Goal: Task Accomplishment & Management: Complete application form

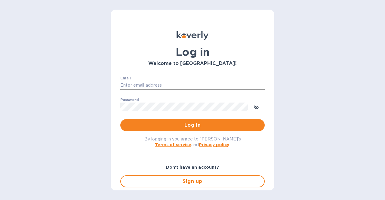
click at [178, 86] on input "Email" at bounding box center [192, 85] width 144 height 9
type input "[EMAIL_ADDRESS][DOMAIN_NAME]"
click at [120, 119] on button "Log in" at bounding box center [192, 125] width 144 height 12
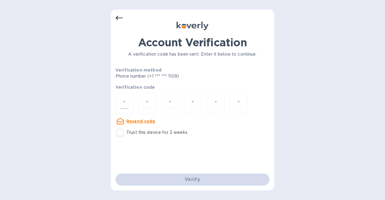
click at [121, 102] on input "number" at bounding box center [125, 103] width 8 height 11
type input "5"
type input "4"
type input "0"
type input "7"
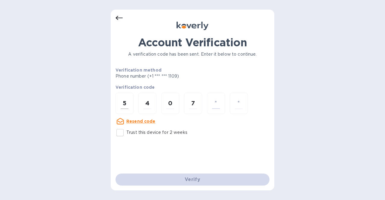
type input "0"
type input "5"
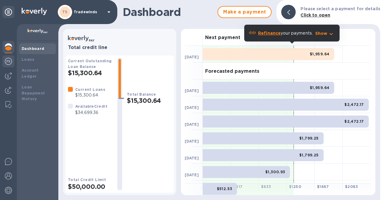
click at [10, 62] on img at bounding box center [8, 61] width 7 height 7
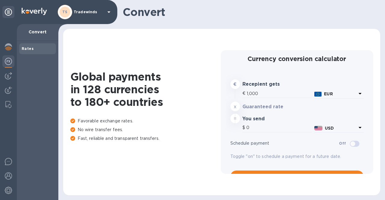
type input "1,184.48"
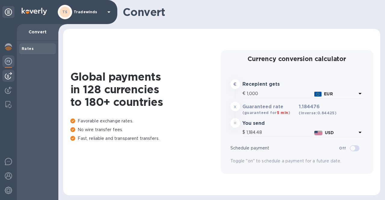
click at [10, 74] on img at bounding box center [8, 75] width 7 height 7
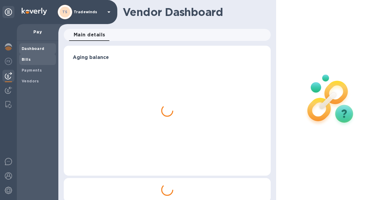
click at [31, 57] on span "Bills" at bounding box center [38, 59] width 32 height 6
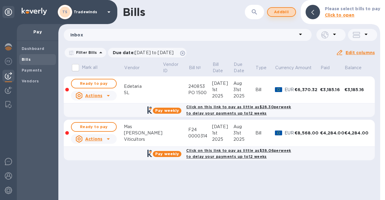
click at [282, 12] on span "Add bill" at bounding box center [281, 11] width 18 height 7
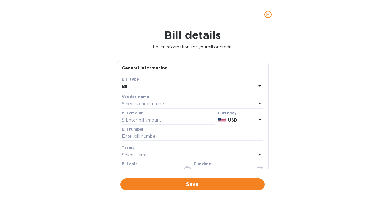
click at [165, 105] on div "Select vendor name" at bounding box center [189, 104] width 134 height 8
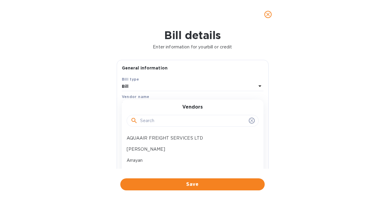
click at [162, 118] on input "text" at bounding box center [193, 120] width 106 height 9
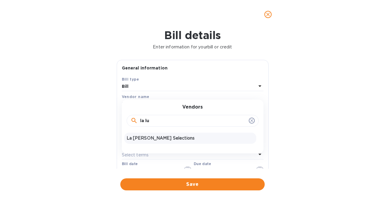
type input "la lu"
click at [154, 138] on p "La Luz Selections" at bounding box center [190, 138] width 127 height 6
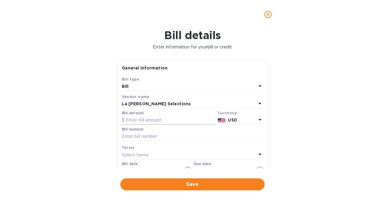
click at [159, 123] on input "text" at bounding box center [168, 120] width 93 height 9
type input "1,347.25"
click at [157, 137] on input "text" at bounding box center [193, 136] width 142 height 9
type input "31129"
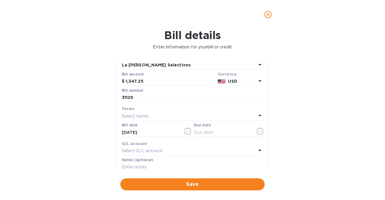
scroll to position [42, 0]
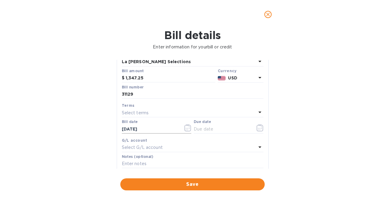
click at [186, 128] on icon "button" at bounding box center [187, 127] width 7 height 7
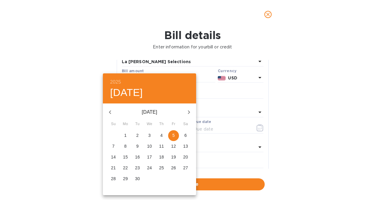
click at [127, 133] on span "1" at bounding box center [125, 135] width 11 height 6
type input "09/01/2025"
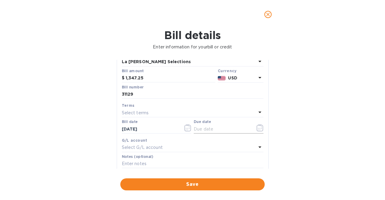
click at [258, 126] on icon "button" at bounding box center [259, 127] width 7 height 7
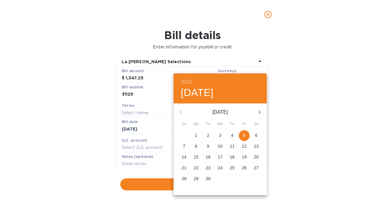
click at [245, 136] on p "5" at bounding box center [244, 135] width 2 height 6
type input "09/05/2025"
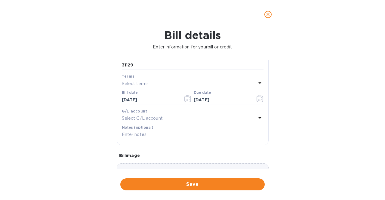
scroll to position [89, 0]
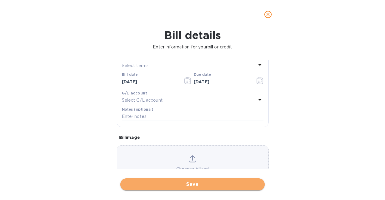
click at [196, 182] on span "Save" at bounding box center [192, 184] width 135 height 7
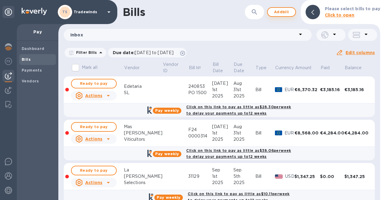
click at [284, 13] on span "Add bill" at bounding box center [281, 11] width 18 height 7
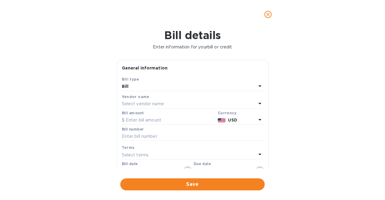
click at [165, 102] on div "Select vendor name" at bounding box center [189, 104] width 134 height 8
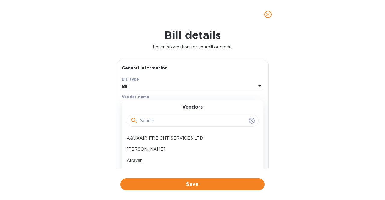
click at [164, 119] on input "text" at bounding box center [193, 120] width 106 height 9
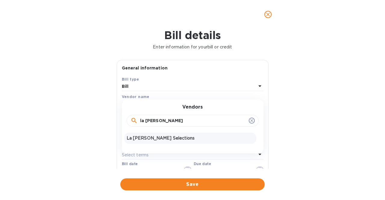
type input "la luz"
click at [158, 137] on p "La Luz Selections" at bounding box center [190, 138] width 127 height 6
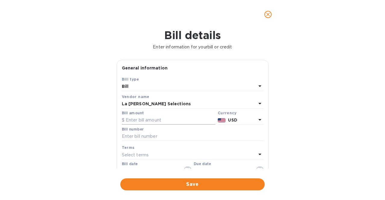
click at [176, 118] on input "text" at bounding box center [168, 120] width 93 height 9
type input "2,695.32"
click at [171, 137] on input "text" at bounding box center [193, 136] width 142 height 9
type input "3046"
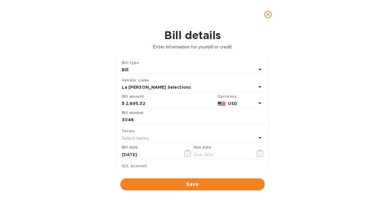
scroll to position [21, 0]
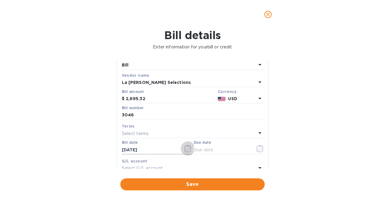
click at [189, 146] on icon "button" at bounding box center [187, 148] width 7 height 7
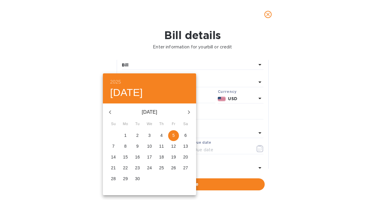
click at [123, 135] on span "1" at bounding box center [125, 135] width 11 height 6
type input "09/01/2025"
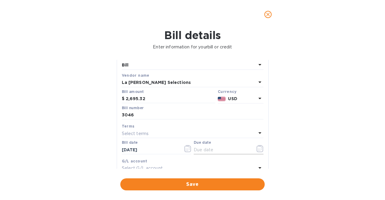
click at [256, 148] on icon "button" at bounding box center [259, 148] width 7 height 7
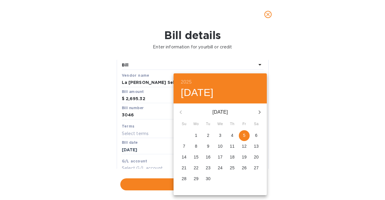
click at [244, 134] on p "5" at bounding box center [244, 135] width 2 height 6
type input "09/05/2025"
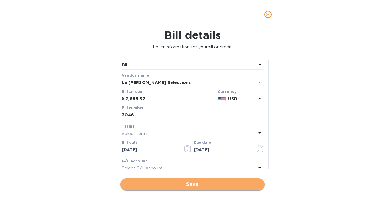
click at [221, 184] on span "Save" at bounding box center [192, 184] width 135 height 7
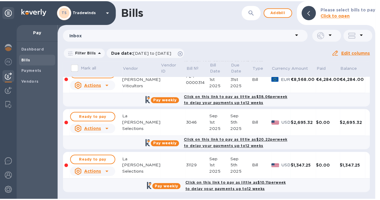
scroll to position [0, 0]
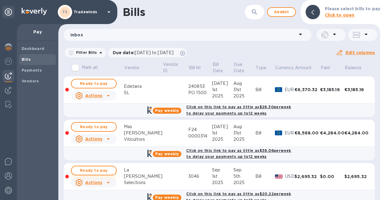
click at [110, 168] on span "Ready to pay" at bounding box center [93, 170] width 35 height 7
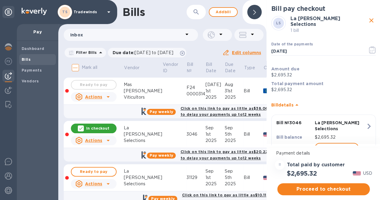
scroll to position [58, 0]
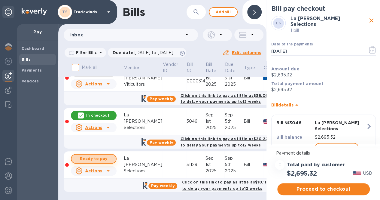
click at [96, 155] on span "Ready to pay" at bounding box center [93, 158] width 35 height 7
click at [328, 185] on span "Proceed to checkout" at bounding box center [323, 188] width 83 height 7
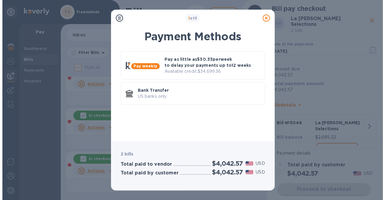
scroll to position [0, 0]
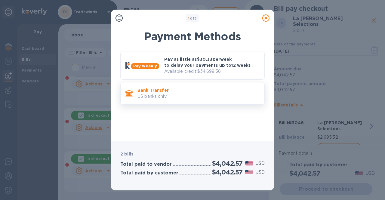
click at [236, 101] on div "Bank Transfer US banks only." at bounding box center [198, 93] width 127 height 17
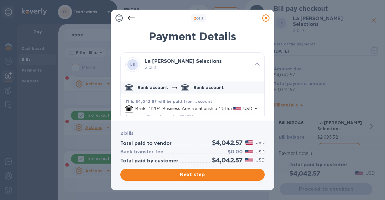
click at [254, 109] on icon "default-method" at bounding box center [255, 108] width 7 height 7
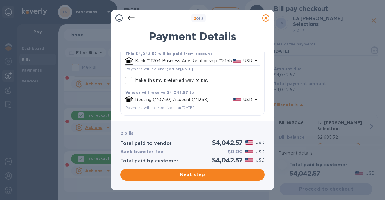
scroll to position [46, 0]
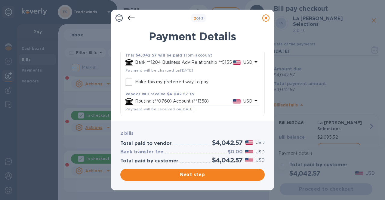
click at [254, 62] on icon "default-method" at bounding box center [255, 61] width 7 height 7
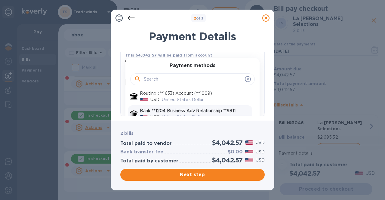
scroll to position [36, 0]
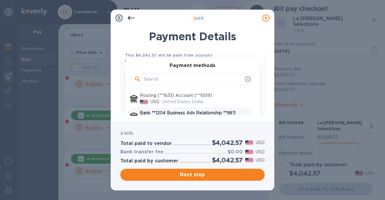
click at [232, 113] on p "Bank **1204 Business Adv Relationship **9811" at bounding box center [195, 113] width 110 height 6
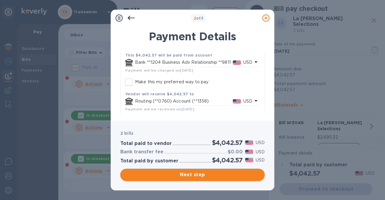
click at [208, 172] on span "Next step" at bounding box center [192, 174] width 135 height 7
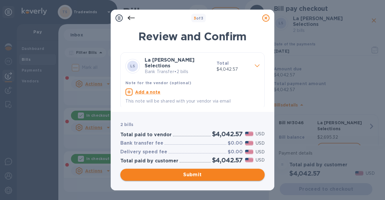
click at [208, 172] on span "Submit" at bounding box center [192, 174] width 135 height 7
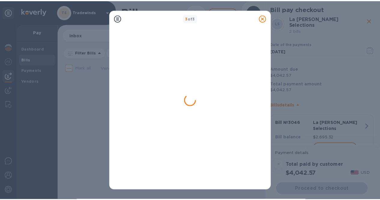
scroll to position [0, 0]
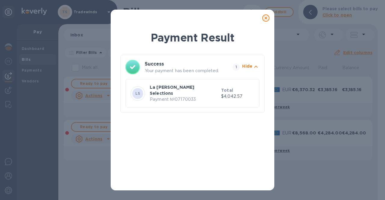
click at [266, 17] on icon at bounding box center [265, 17] width 7 height 7
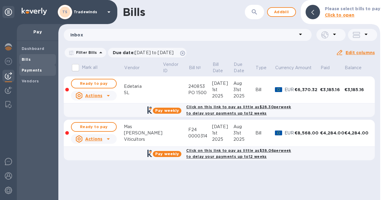
click at [26, 71] on b "Payments" at bounding box center [32, 70] width 20 height 5
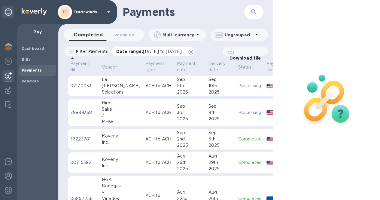
click at [166, 52] on span "08/05/2025 to 09/06/2025" at bounding box center [162, 51] width 39 height 5
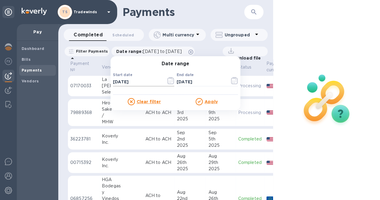
click at [174, 80] on icon "button" at bounding box center [170, 80] width 7 height 7
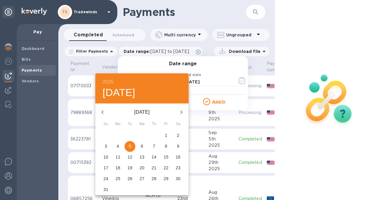
click at [179, 111] on icon "button" at bounding box center [181, 111] width 7 height 7
click at [165, 135] on p "5" at bounding box center [166, 135] width 2 height 6
type input "09/05/2025"
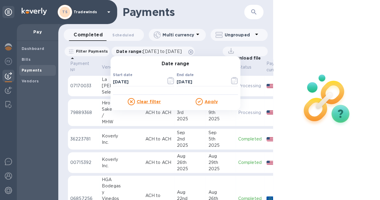
click at [217, 100] on u "Apply" at bounding box center [211, 101] width 13 height 5
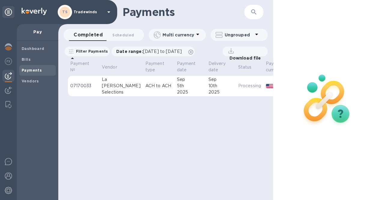
click at [237, 52] on div "Download file" at bounding box center [245, 52] width 45 height 10
click at [236, 57] on p "Download file" at bounding box center [244, 58] width 34 height 6
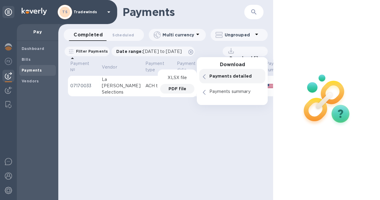
click at [184, 88] on p "PDF file" at bounding box center [178, 89] width 18 height 6
click at [90, 86] on p "07170033" at bounding box center [83, 86] width 27 height 6
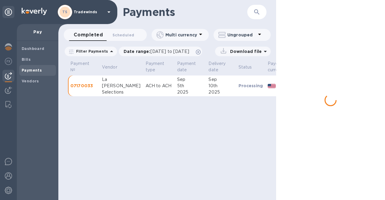
click at [91, 85] on p "07170033" at bounding box center [83, 86] width 27 height 6
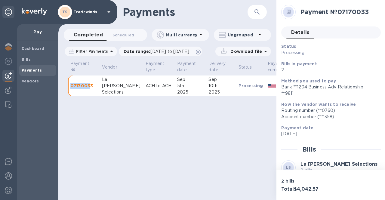
drag, startPoint x: 91, startPoint y: 85, endPoint x: 70, endPoint y: 86, distance: 21.0
click at [69, 85] on td "07170033" at bounding box center [84, 85] width 32 height 21
drag, startPoint x: 92, startPoint y: 85, endPoint x: 68, endPoint y: 85, distance: 24.0
click at [68, 85] on td "07170033" at bounding box center [84, 85] width 32 height 21
copy p "07170033"
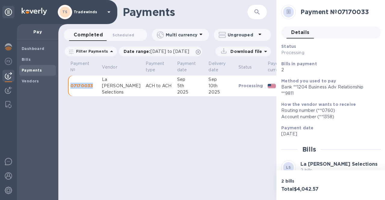
click at [210, 131] on div "Payments ​ Completed 0 Scheduled 0 Multi currency Ungrouped Filter Payments Dat…" at bounding box center [167, 100] width 218 height 200
click at [89, 124] on div "Payments ​ Completed 0 Scheduled 0 Multi currency Ungrouped Filter Payments Dat…" at bounding box center [167, 100] width 218 height 200
click at [32, 52] on div "Dashboard" at bounding box center [37, 48] width 37 height 11
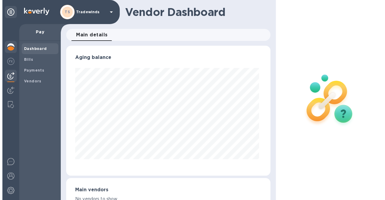
scroll to position [130, 201]
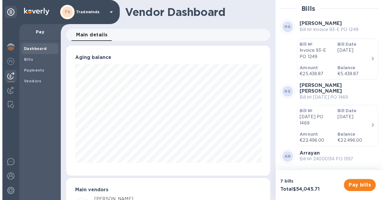
scroll to position [300385, 300311]
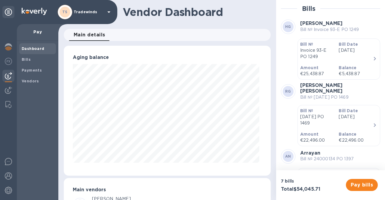
click at [327, 123] on div "Bill № 24/5/74 PO 1469" at bounding box center [317, 116] width 38 height 23
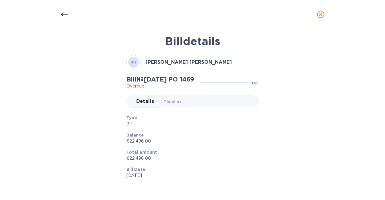
scroll to position [0, 0]
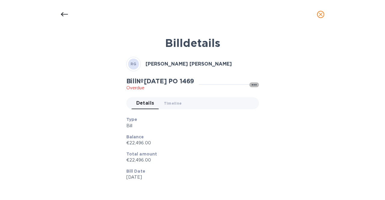
click at [254, 84] on icon "button" at bounding box center [253, 84] width 7 height 7
click at [267, 120] on b "Delete" at bounding box center [271, 120] width 15 height 5
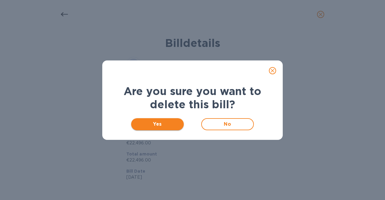
click at [150, 123] on span "Yes" at bounding box center [157, 124] width 43 height 7
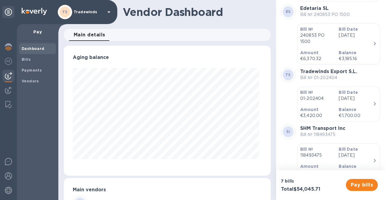
scroll to position [276, 0]
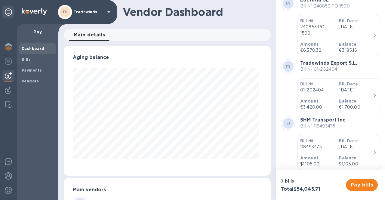
click at [346, 122] on div "SI SHM Transport Inc Bill № 118493475" at bounding box center [330, 123] width 99 height 14
click at [310, 117] on b "SHM Transport Inc" at bounding box center [322, 120] width 45 height 6
click at [367, 144] on p "Apr 2nd 2024" at bounding box center [355, 147] width 34 height 6
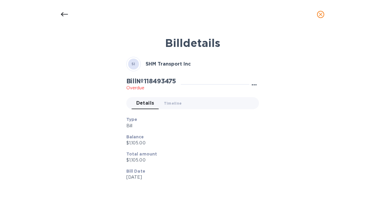
click at [253, 84] on icon "button" at bounding box center [253, 84] width 7 height 7
click at [266, 121] on b "Delete" at bounding box center [271, 120] width 15 height 5
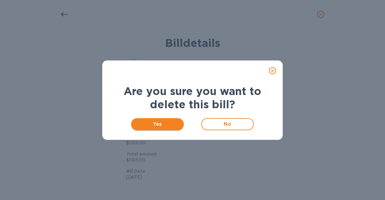
click at [168, 124] on span "Yes" at bounding box center [157, 124] width 43 height 7
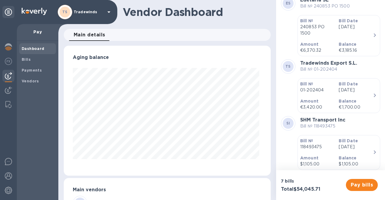
scroll to position [130, 204]
click at [29, 57] on span "Bills" at bounding box center [26, 59] width 9 height 6
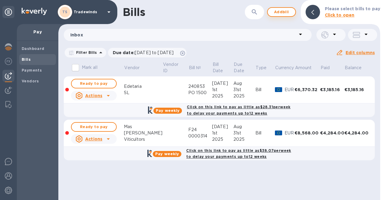
click at [290, 13] on span "Add bill" at bounding box center [281, 11] width 18 height 7
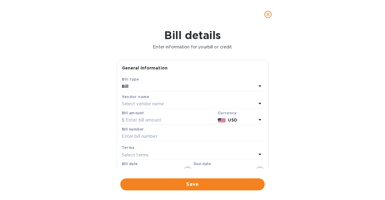
click at [179, 102] on div "Select vendor name" at bounding box center [189, 104] width 134 height 8
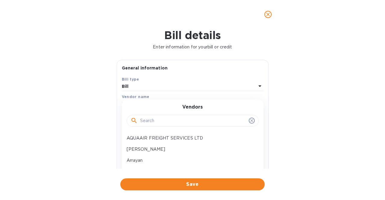
click at [179, 121] on input "text" at bounding box center [193, 120] width 106 height 9
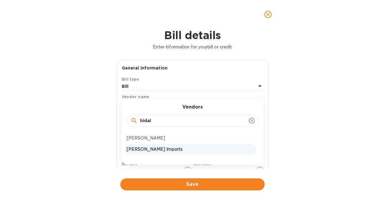
type input "hidal"
click at [157, 148] on p "Hidalgo Imports" at bounding box center [190, 149] width 127 height 6
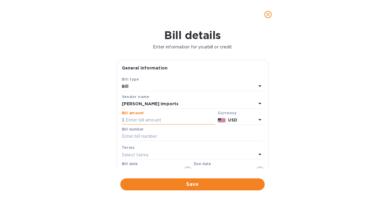
click at [166, 118] on input "text" at bounding box center [168, 120] width 93 height 9
type input "1,476"
click at [161, 135] on input "text" at bounding box center [193, 136] width 142 height 9
type input "02122024"
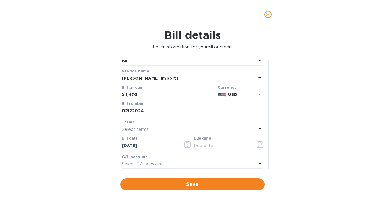
scroll to position [32, 0]
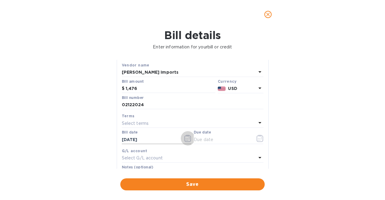
click at [185, 137] on icon "button" at bounding box center [187, 138] width 7 height 7
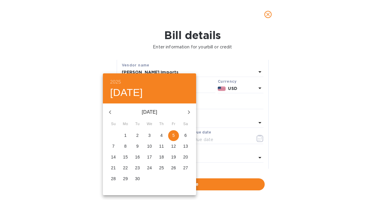
click at [149, 135] on p "3" at bounding box center [149, 135] width 2 height 6
type input "09/03/2025"
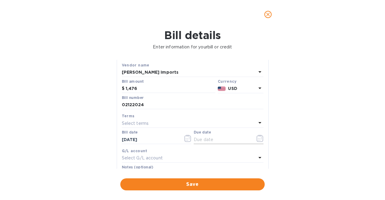
click at [258, 135] on icon "button" at bounding box center [259, 138] width 7 height 7
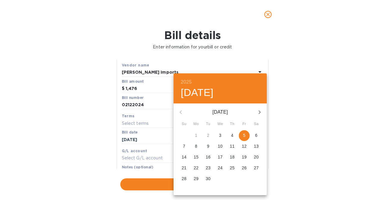
click at [256, 134] on p "6" at bounding box center [256, 135] width 2 height 6
type input "09/06/2025"
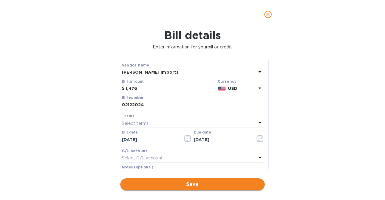
click at [215, 182] on span "Save" at bounding box center [192, 184] width 135 height 7
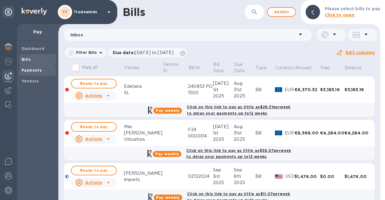
click at [26, 74] on div "Payments" at bounding box center [37, 70] width 37 height 11
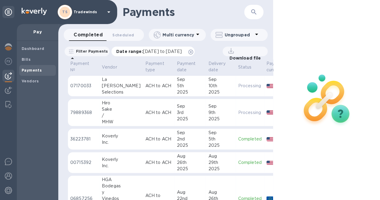
click at [164, 51] on span "08/05/2025 to 09/06/2025" at bounding box center [162, 51] width 39 height 5
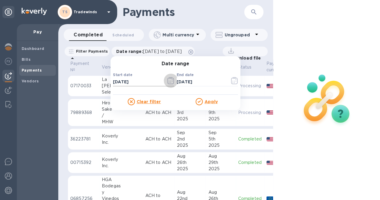
click at [174, 80] on icon "button" at bounding box center [170, 80] width 7 height 7
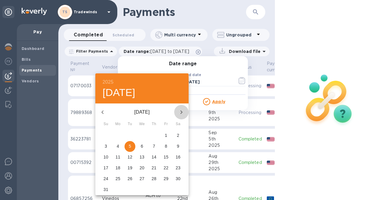
click at [182, 114] on icon "button" at bounding box center [181, 111] width 7 height 7
click at [143, 136] on span "3" at bounding box center [141, 135] width 11 height 6
type input "09/03/2025"
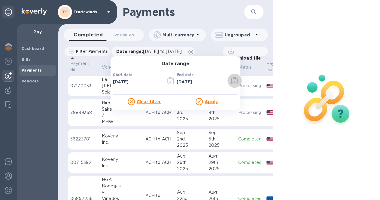
click at [242, 80] on button "button" at bounding box center [234, 80] width 14 height 14
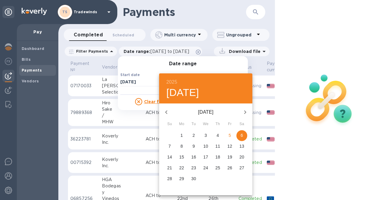
click at [216, 135] on p "4" at bounding box center [217, 135] width 2 height 6
type input "09/04/2025"
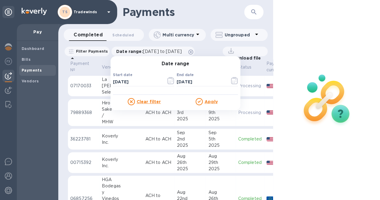
click at [224, 102] on div "Apply" at bounding box center [207, 101] width 63 height 7
click at [218, 102] on u "Apply" at bounding box center [211, 101] width 13 height 5
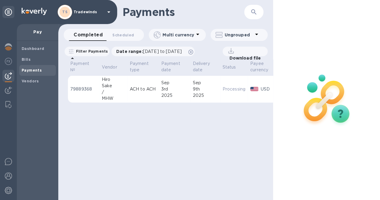
click at [238, 55] on p "Download file" at bounding box center [244, 58] width 34 height 6
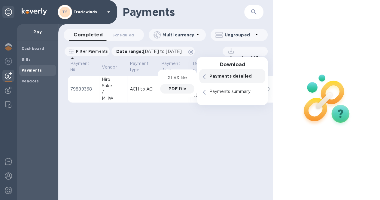
click at [177, 89] on p "PDF file" at bounding box center [178, 89] width 18 height 6
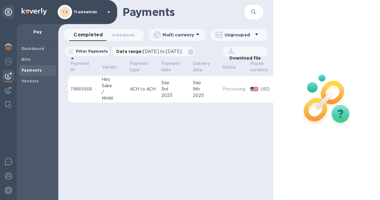
click at [159, 129] on div "Payments ​ Completed 0 Scheduled 0 Multi currency Ungrouped Filter Payments Dat…" at bounding box center [165, 100] width 215 height 200
click at [41, 70] on span "Payments" at bounding box center [38, 70] width 32 height 6
click at [31, 63] on div "Bills" at bounding box center [37, 59] width 37 height 11
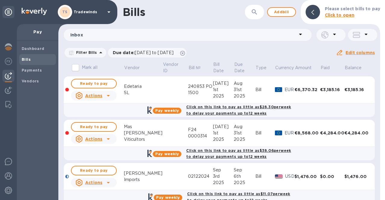
scroll to position [11, 0]
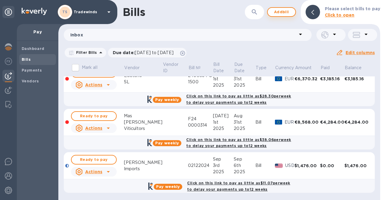
click at [282, 14] on span "Add bill" at bounding box center [281, 11] width 18 height 7
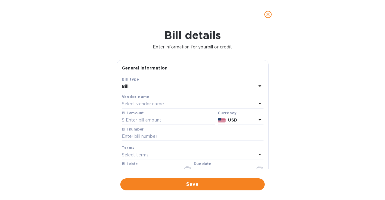
click at [169, 104] on div "Select vendor name" at bounding box center [189, 104] width 134 height 8
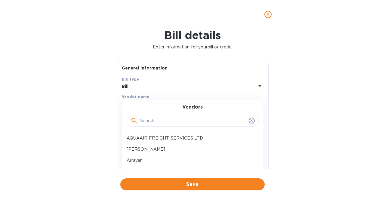
click at [166, 122] on input "text" at bounding box center [193, 120] width 106 height 9
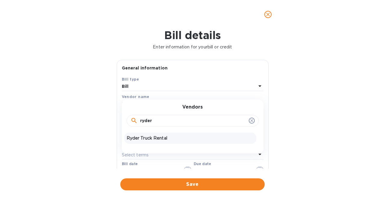
type input "ryder"
click at [154, 136] on p "Ryder Truck Rental" at bounding box center [190, 138] width 127 height 6
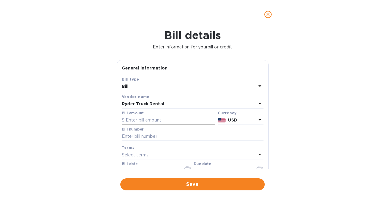
click at [160, 120] on input "text" at bounding box center [168, 120] width 93 height 9
type input "33.90"
click at [157, 133] on input "text" at bounding box center [193, 136] width 142 height 9
type input "MJ7210"
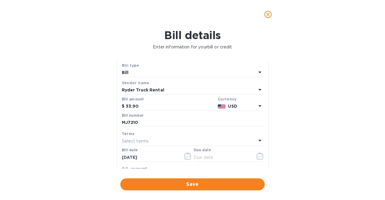
scroll to position [24, 0]
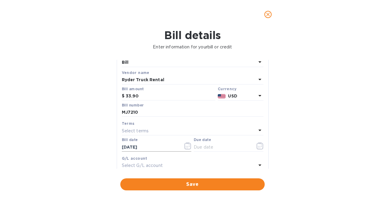
click at [188, 145] on icon "button" at bounding box center [187, 145] width 7 height 7
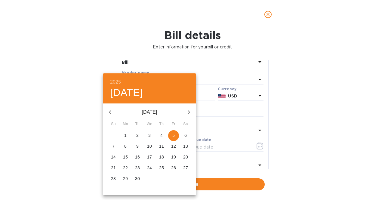
click at [111, 114] on icon "button" at bounding box center [109, 111] width 7 height 7
click at [164, 133] on span "3" at bounding box center [161, 135] width 11 height 6
type input "07/03/2025"
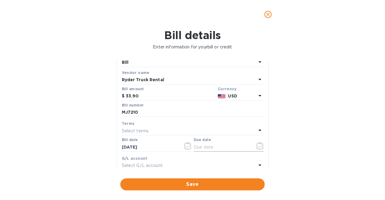
click at [256, 144] on icon "button" at bounding box center [259, 145] width 7 height 7
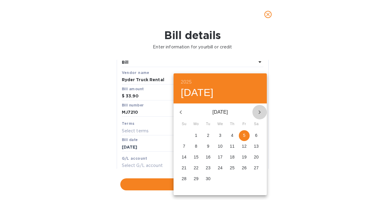
click at [260, 110] on icon "button" at bounding box center [259, 111] width 7 height 7
click at [180, 113] on icon "button" at bounding box center [180, 111] width 7 height 7
click at [243, 135] on p "5" at bounding box center [244, 135] width 2 height 6
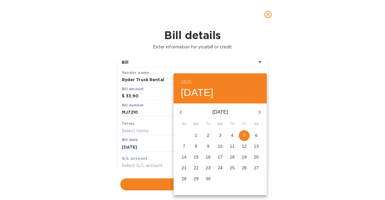
type input "09/05/2025"
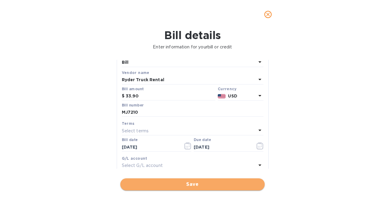
click at [194, 183] on span "Save" at bounding box center [192, 184] width 135 height 7
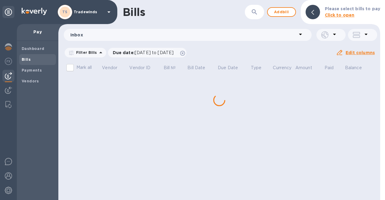
scroll to position [0, 0]
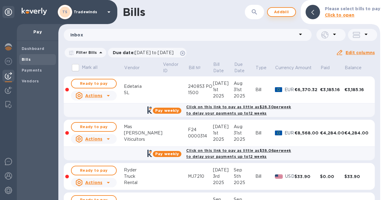
click at [285, 14] on span "Add bill" at bounding box center [281, 11] width 18 height 7
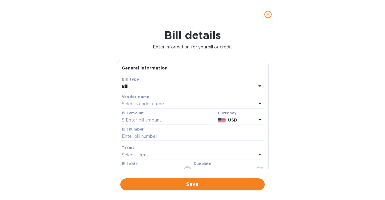
click at [202, 102] on div "Select vendor name" at bounding box center [189, 104] width 134 height 8
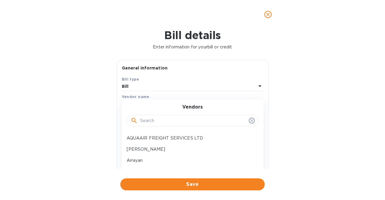
click at [191, 121] on input "text" at bounding box center [193, 120] width 106 height 9
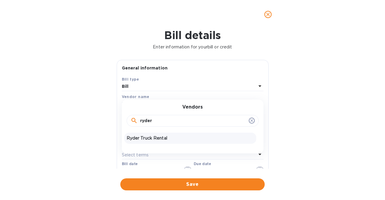
type input "ryder"
click at [160, 135] on p "Ryder Truck Rental" at bounding box center [190, 138] width 127 height 6
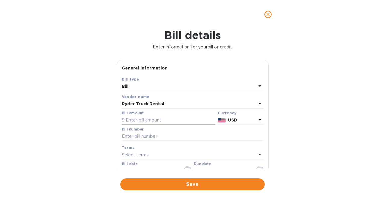
click at [160, 122] on input "text" at bounding box center [168, 120] width 93 height 9
type input "7.99"
click at [159, 135] on input "text" at bounding box center [193, 136] width 142 height 9
type input "MZ23341"
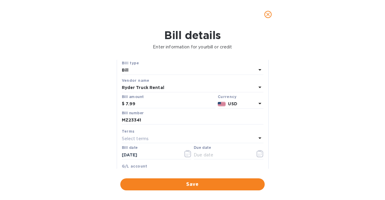
scroll to position [37, 0]
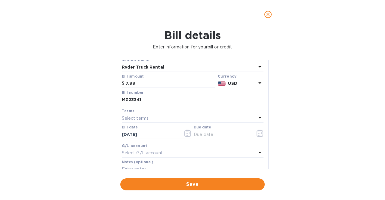
click at [187, 133] on icon "button" at bounding box center [187, 133] width 1 height 1
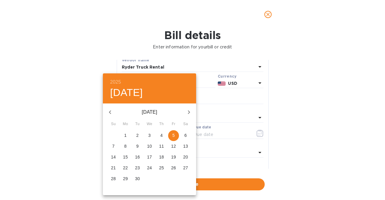
click at [111, 112] on icon "button" at bounding box center [109, 111] width 7 height 7
click at [112, 145] on span "3" at bounding box center [113, 146] width 11 height 6
type input "08/03/2025"
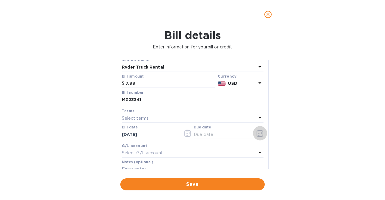
click at [256, 132] on icon "button" at bounding box center [259, 133] width 7 height 7
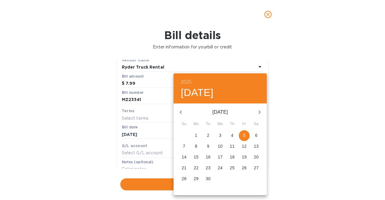
click at [243, 136] on span "5" at bounding box center [244, 135] width 11 height 6
type input "09/05/2025"
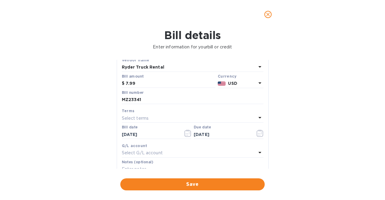
click at [207, 182] on span "Save" at bounding box center [192, 184] width 135 height 7
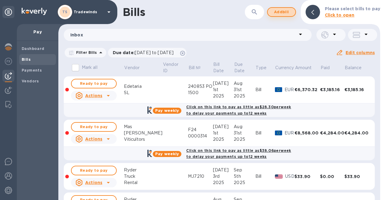
click at [287, 12] on span "Add bill" at bounding box center [281, 11] width 18 height 7
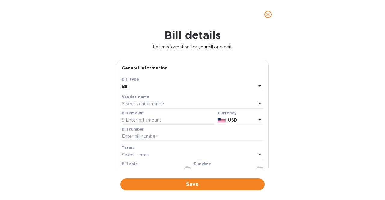
click at [176, 104] on div "Select vendor name" at bounding box center [189, 104] width 134 height 8
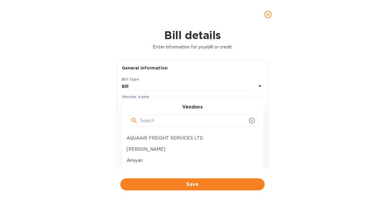
click at [170, 123] on input "text" at bounding box center [193, 120] width 106 height 9
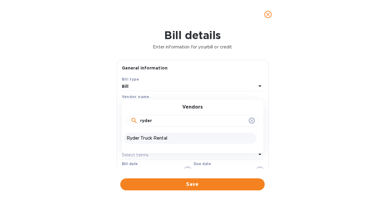
type input "ryder"
click at [164, 136] on p "Ryder Truck Rental" at bounding box center [190, 138] width 127 height 6
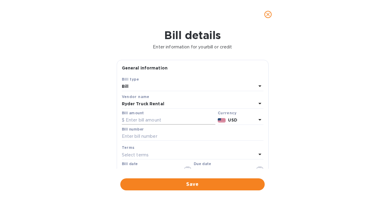
click at [166, 121] on input "text" at bounding box center [168, 120] width 93 height 9
type input "1,014.48"
click at [164, 136] on input "text" at bounding box center [193, 136] width 142 height 9
type input "N91992"
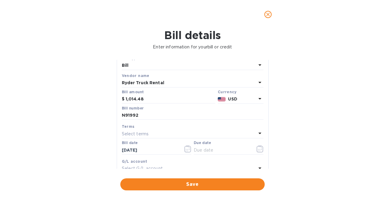
scroll to position [26, 0]
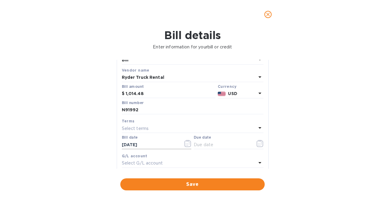
click at [189, 142] on icon "button" at bounding box center [189, 142] width 1 height 1
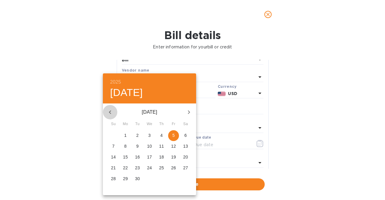
click at [110, 111] on icon "button" at bounding box center [109, 111] width 7 height 7
click at [172, 153] on button "15" at bounding box center [173, 157] width 11 height 11
type input "08/15/2025"
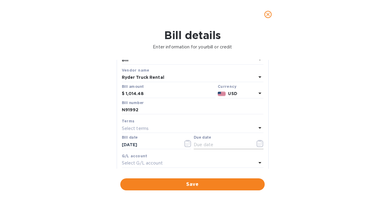
click at [258, 142] on icon "button" at bounding box center [259, 143] width 7 height 7
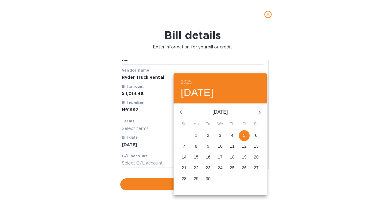
click at [247, 136] on span "5" at bounding box center [244, 135] width 11 height 6
type input "09/05/2025"
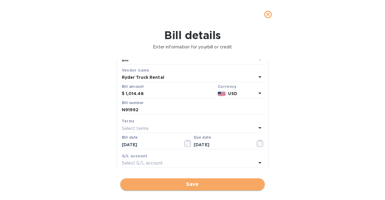
click at [219, 183] on span "Save" at bounding box center [192, 184] width 135 height 7
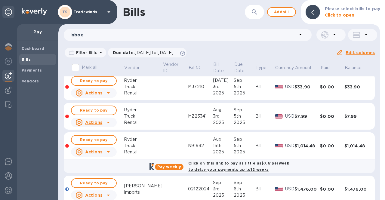
scroll to position [0, 0]
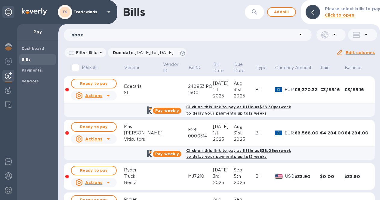
drag, startPoint x: 379, startPoint y: 69, endPoint x: 378, endPoint y: 123, distance: 53.8
click at [378, 123] on div "Mark all Vendor Vendor ID Bill № Bill Date Due Date Type Currency Amount Paid B…" at bounding box center [219, 130] width 322 height 139
drag, startPoint x: 377, startPoint y: 118, endPoint x: 377, endPoint y: 146, distance: 27.9
click at [377, 146] on div "Mark all Vendor Vendor ID Bill № Bill Date Due Date Type Currency Amount Paid B…" at bounding box center [219, 130] width 322 height 139
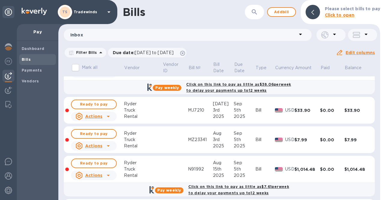
scroll to position [67, 0]
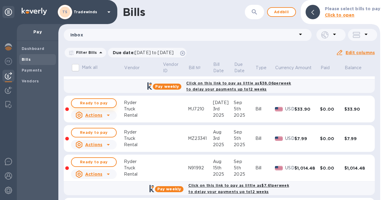
click at [102, 101] on span "Ready to pay" at bounding box center [93, 102] width 35 height 7
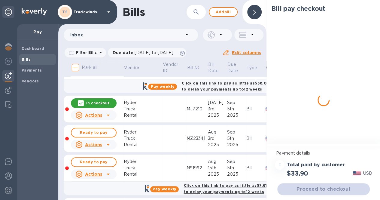
click at [102, 137] on div "Ready to pay" at bounding box center [94, 133] width 48 height 12
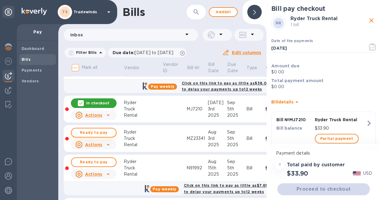
click at [102, 132] on span "Ready to pay" at bounding box center [93, 132] width 35 height 7
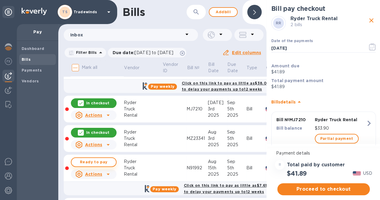
click at [103, 160] on span "Ready to pay" at bounding box center [93, 161] width 35 height 7
click at [332, 187] on span "Proceed to checkout" at bounding box center [323, 188] width 83 height 7
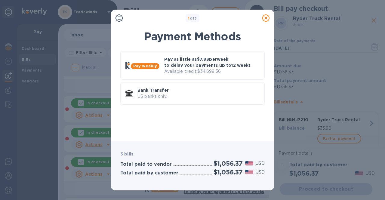
click at [169, 80] on div "Pay weekly Pay as little as $7.93 per week to delay your payments up to 12 week…" at bounding box center [192, 79] width 144 height 56
click at [171, 94] on p "US banks only." at bounding box center [198, 96] width 122 height 6
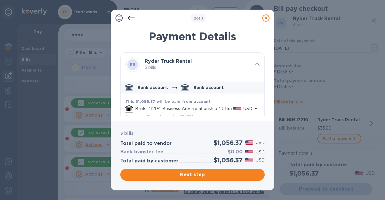
drag, startPoint x: 261, startPoint y: 69, endPoint x: 262, endPoint y: 89, distance: 19.8
click at [262, 89] on div "RR Ryder Truck Rental 3 bills Bank account Bank account This $1,056.37 will be …" at bounding box center [192, 83] width 144 height 63
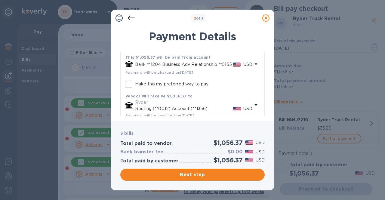
scroll to position [44, 0]
click at [253, 67] on icon "default-method" at bounding box center [255, 64] width 7 height 7
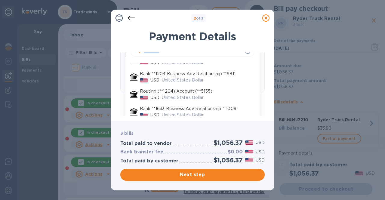
scroll to position [96, 0]
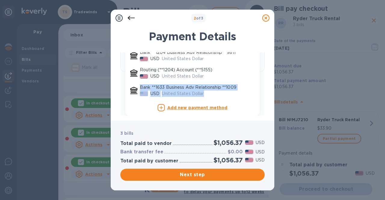
drag, startPoint x: 249, startPoint y: 77, endPoint x: 251, endPoint y: 88, distance: 11.2
click at [251, 93] on div "Bank **1204 Business Adv Relationship **5155 USD United States Dollar Routing (…" at bounding box center [189, 70] width 129 height 58
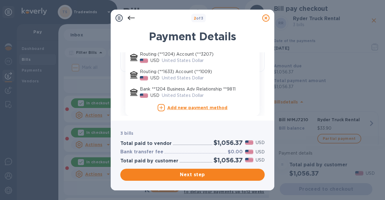
scroll to position [13, 0]
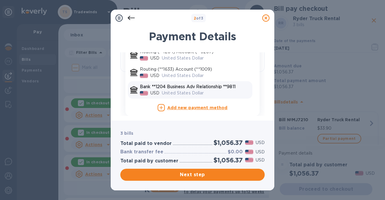
click at [225, 87] on p "Bank **1204 Business Adv Relationship **9811" at bounding box center [195, 87] width 110 height 6
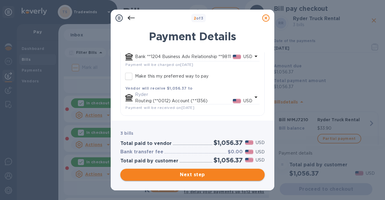
click at [204, 172] on span "Next step" at bounding box center [192, 174] width 135 height 7
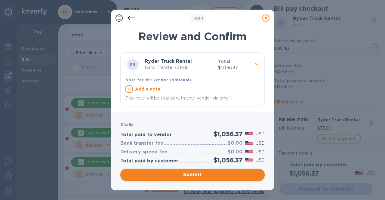
click at [204, 172] on span "Submit" at bounding box center [192, 174] width 135 height 7
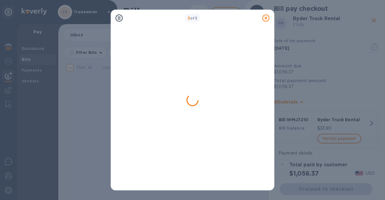
scroll to position [0, 0]
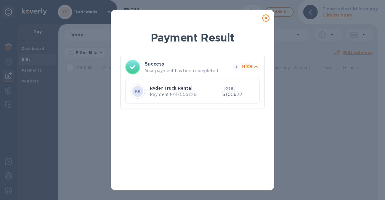
click at [266, 18] on icon at bounding box center [265, 17] width 7 height 7
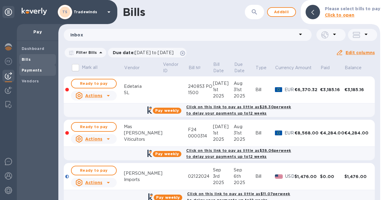
click at [37, 69] on b "Payments" at bounding box center [32, 70] width 20 height 5
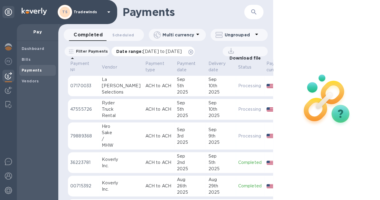
click at [164, 50] on span "08/05/2025 to 09/06/2025" at bounding box center [162, 51] width 39 height 5
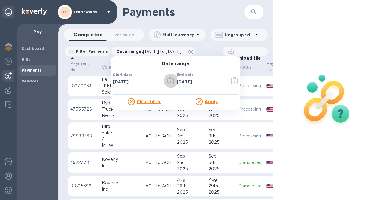
click at [174, 81] on icon "button" at bounding box center [170, 80] width 7 height 7
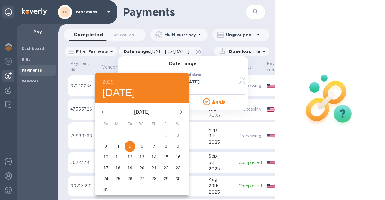
click at [183, 113] on icon "button" at bounding box center [181, 111] width 7 height 7
click at [165, 134] on p "5" at bounding box center [166, 135] width 2 height 6
type input "09/05/2025"
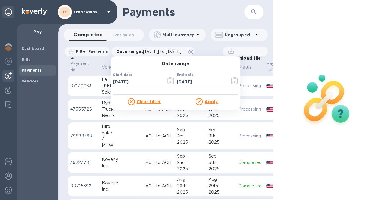
click at [218, 100] on u "Apply" at bounding box center [211, 101] width 13 height 5
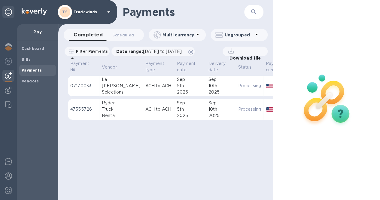
click at [145, 109] on p "ACH to ACH" at bounding box center [158, 109] width 27 height 6
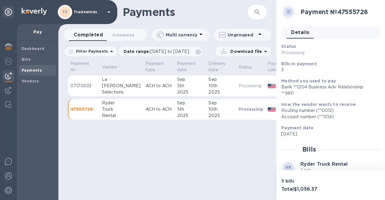
click at [238, 108] on p "Processing" at bounding box center [250, 109] width 25 height 6
click at [254, 52] on p "Download file" at bounding box center [245, 51] width 34 height 6
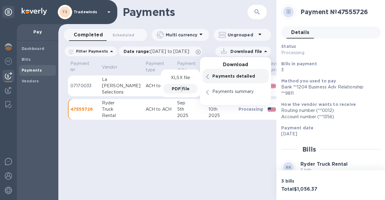
click at [181, 87] on p "PDF file" at bounding box center [181, 89] width 18 height 6
click at [217, 156] on div "Payments ​ Completed 0 Scheduled 0 Multi currency Ungrouped Filter Payments Dat…" at bounding box center [167, 100] width 218 height 200
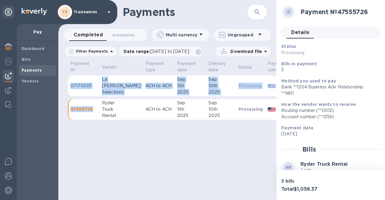
drag, startPoint x: 91, startPoint y: 109, endPoint x: 66, endPoint y: 108, distance: 25.0
click at [66, 108] on div "Payment № Vendor Payment type Payment date Delivery date Status Payee currency …" at bounding box center [167, 93] width 218 height 66
click at [96, 108] on p "47555726" at bounding box center [83, 109] width 27 height 6
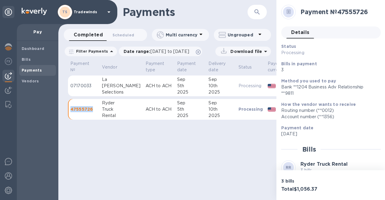
drag, startPoint x: 96, startPoint y: 108, endPoint x: 71, endPoint y: 108, distance: 24.7
click at [71, 108] on p "47555726" at bounding box center [83, 109] width 27 height 6
copy p "47555726"
click at [30, 60] on span "Bills" at bounding box center [38, 59] width 32 height 6
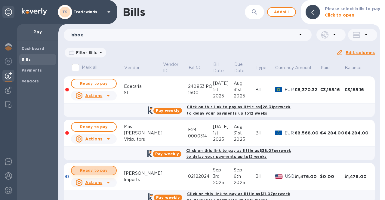
click at [111, 167] on button "Ready to pay" at bounding box center [94, 171] width 46 height 10
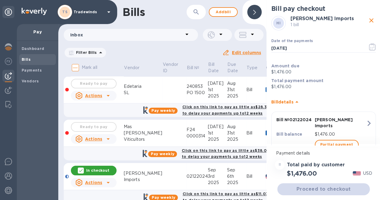
click at [317, 187] on div "Proceed to checkout" at bounding box center [323, 189] width 95 height 14
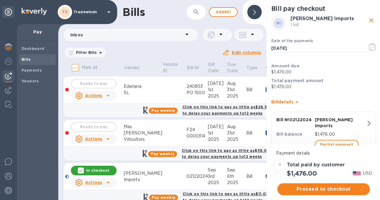
click at [317, 187] on span "Proceed to checkout" at bounding box center [323, 188] width 83 height 7
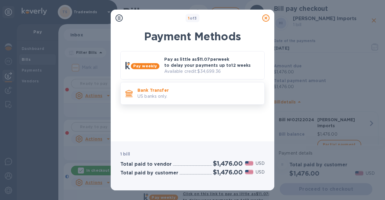
click at [176, 90] on p "Bank Transfer" at bounding box center [198, 90] width 122 height 6
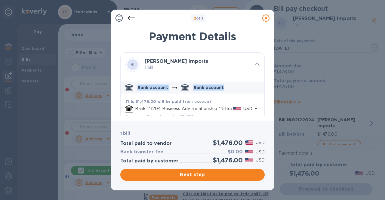
drag, startPoint x: 262, startPoint y: 77, endPoint x: 263, endPoint y: 87, distance: 10.2
click at [263, 87] on div "HI Hidalgo Imports 1 bill Bank account Bank account This $1,476.00 will be paid…" at bounding box center [192, 83] width 144 height 63
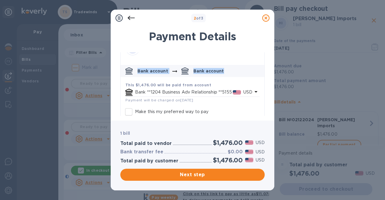
scroll to position [19, 0]
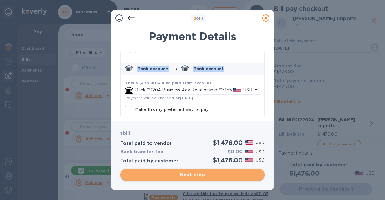
click at [225, 175] on span "Next step" at bounding box center [192, 174] width 135 height 7
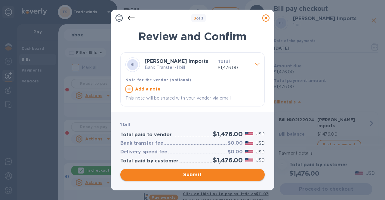
click at [225, 175] on span "Submit" at bounding box center [192, 174] width 135 height 7
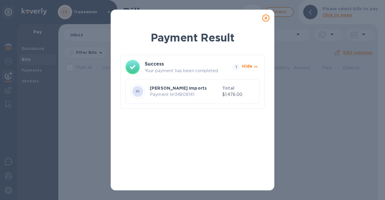
click at [265, 17] on icon at bounding box center [265, 17] width 7 height 7
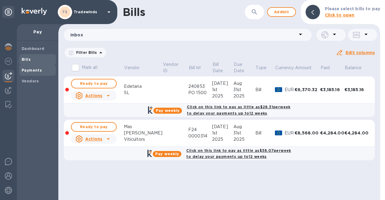
click at [44, 72] on span "Payments" at bounding box center [38, 70] width 32 height 6
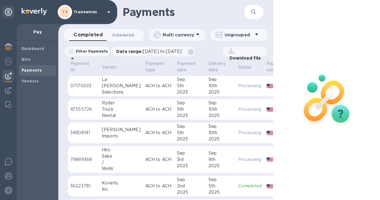
click at [124, 35] on span "Scheduled 0" at bounding box center [123, 35] width 22 height 6
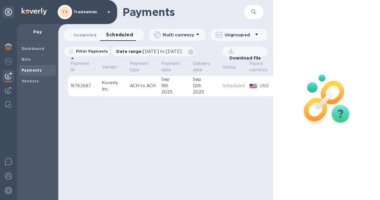
click at [87, 35] on span "Completed 0" at bounding box center [85, 35] width 23 height 6
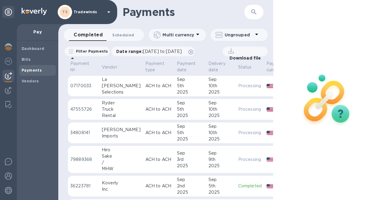
click at [122, 33] on span "Scheduled 0" at bounding box center [123, 35] width 22 height 6
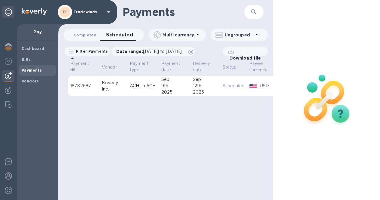
click at [89, 35] on span "Completed 0" at bounding box center [85, 35] width 23 height 6
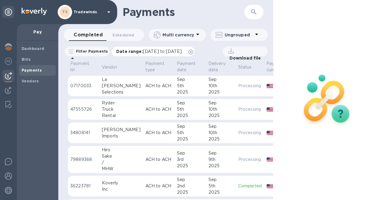
click at [170, 53] on span "08/05/2025 to 09/06/2025" at bounding box center [162, 51] width 39 height 5
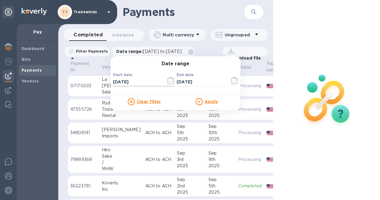
click at [175, 85] on button "button" at bounding box center [171, 80] width 14 height 14
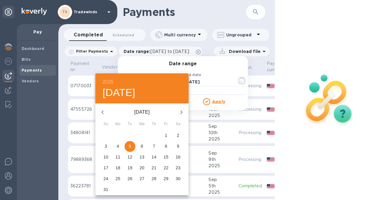
click at [180, 112] on icon "button" at bounding box center [181, 111] width 7 height 7
click at [165, 134] on p "5" at bounding box center [166, 135] width 2 height 6
type input "09/05/2025"
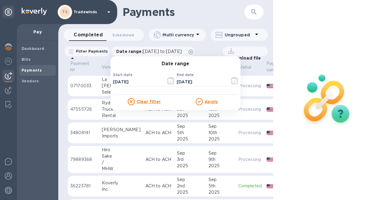
click at [218, 102] on u "Apply" at bounding box center [211, 101] width 13 height 5
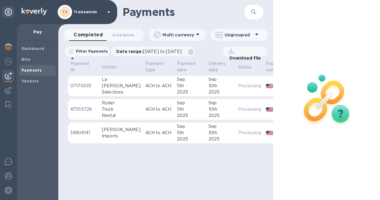
click at [243, 56] on p "Download file" at bounding box center [244, 58] width 34 height 6
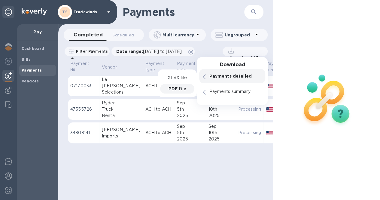
click at [180, 87] on p "PDF file" at bounding box center [178, 89] width 18 height 6
click at [91, 132] on p "34808141" at bounding box center [83, 133] width 27 height 6
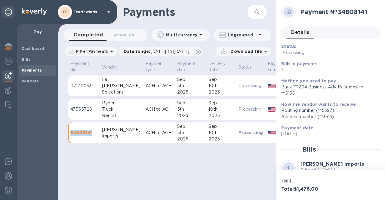
drag, startPoint x: 91, startPoint y: 132, endPoint x: 70, endPoint y: 133, distance: 21.3
click at [70, 133] on td "34808141" at bounding box center [84, 132] width 32 height 21
copy p "34808141"
